Goal: Navigation & Orientation: Find specific page/section

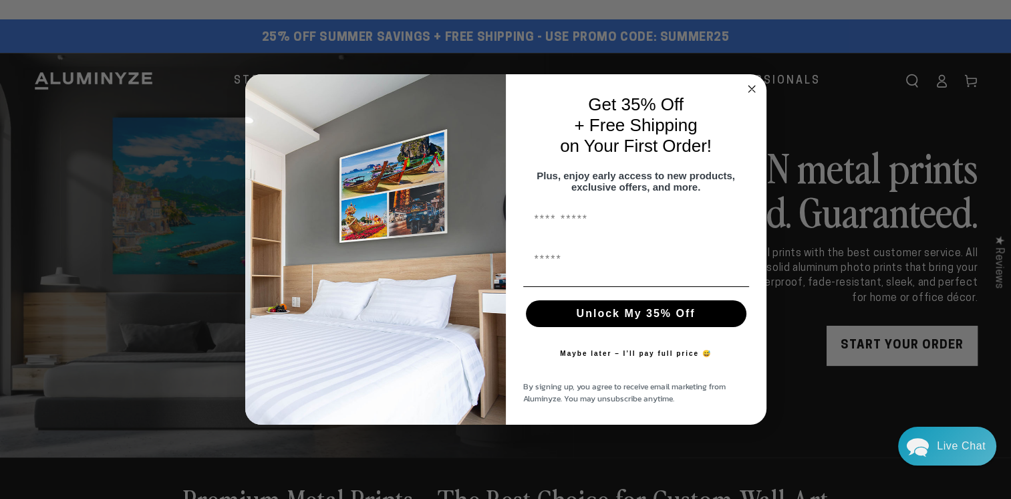
drag, startPoint x: 753, startPoint y: 83, endPoint x: 749, endPoint y: 100, distance: 17.8
click at [753, 83] on circle "Close dialog" at bounding box center [751, 89] width 15 height 15
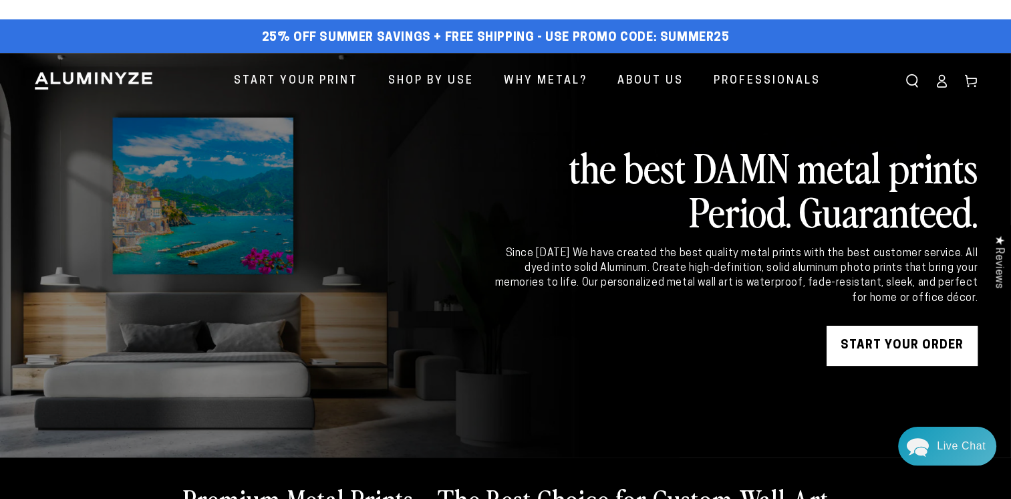
drag, startPoint x: 602, startPoint y: 168, endPoint x: 976, endPoint y: 218, distance: 376.9
click at [976, 218] on h2 "the best DAMN metal prints Period. Guaranteed." at bounding box center [735, 188] width 485 height 88
drag, startPoint x: 976, startPoint y: 218, endPoint x: 670, endPoint y: 217, distance: 305.4
click at [670, 217] on h2 "the best DAMN metal prints Period. Guaranteed." at bounding box center [735, 188] width 485 height 88
click at [516, 175] on h2 "the best DAMN metal prints Period. Guaranteed." at bounding box center [735, 188] width 485 height 88
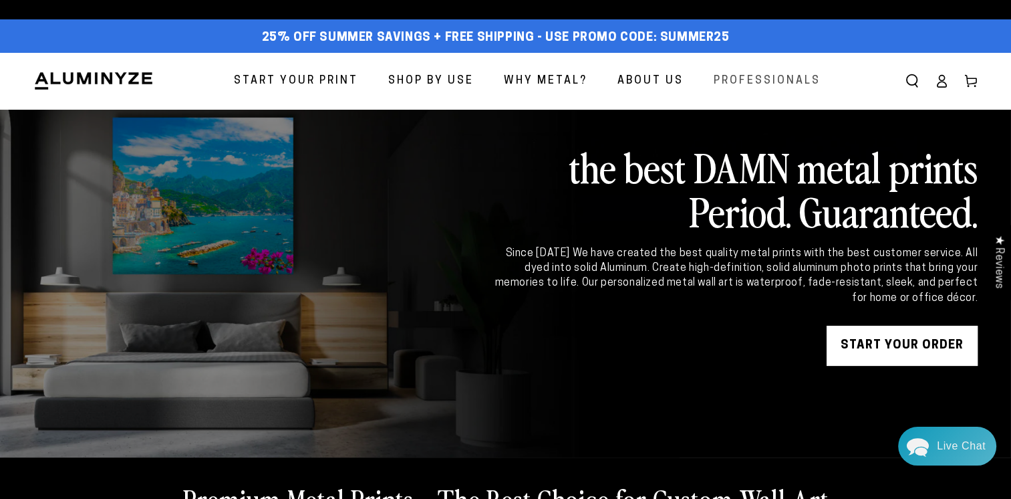
click at [762, 76] on span "Professionals" at bounding box center [767, 81] width 107 height 19
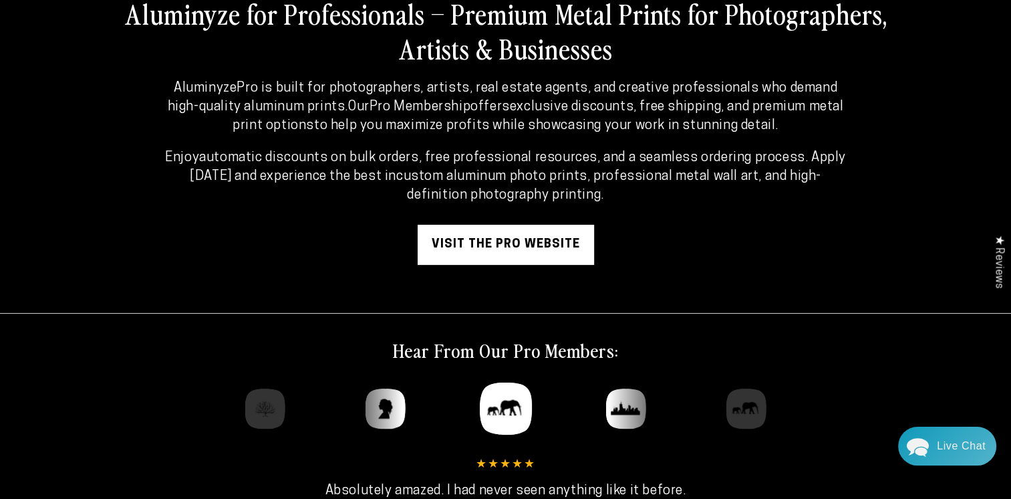
scroll to position [111, 0]
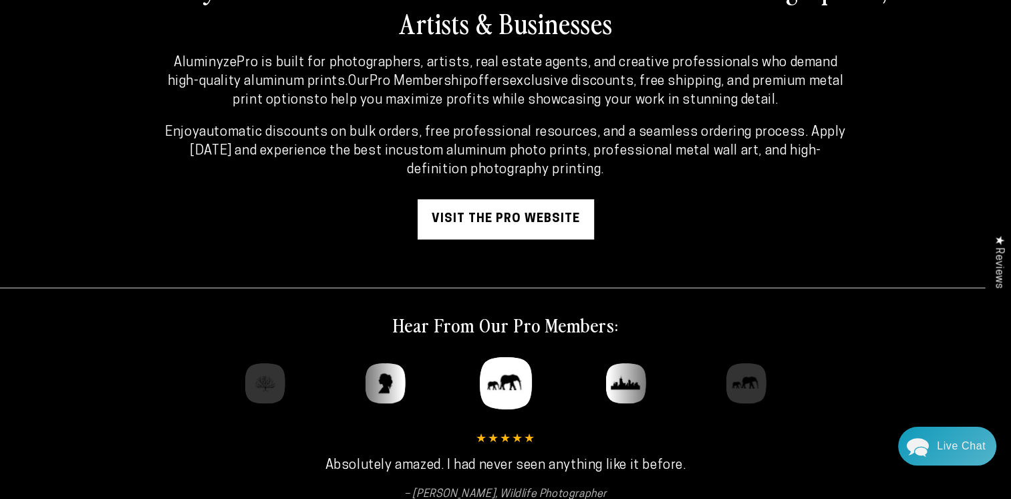
click at [510, 210] on link "visit the pro website" at bounding box center [506, 219] width 176 height 40
